Goal: Navigation & Orientation: Find specific page/section

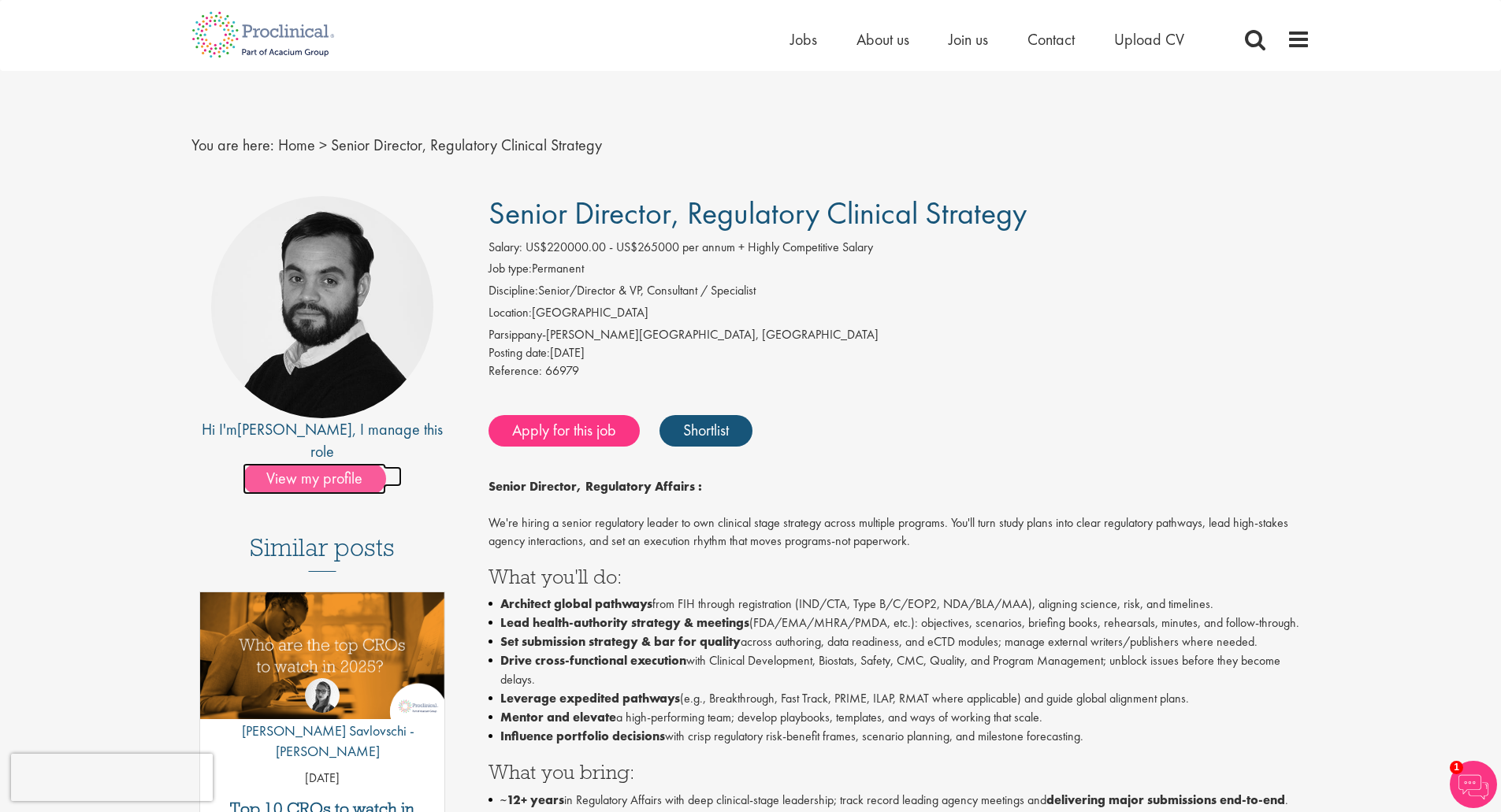
click at [359, 463] on span "View my profile" at bounding box center [314, 478] width 144 height 32
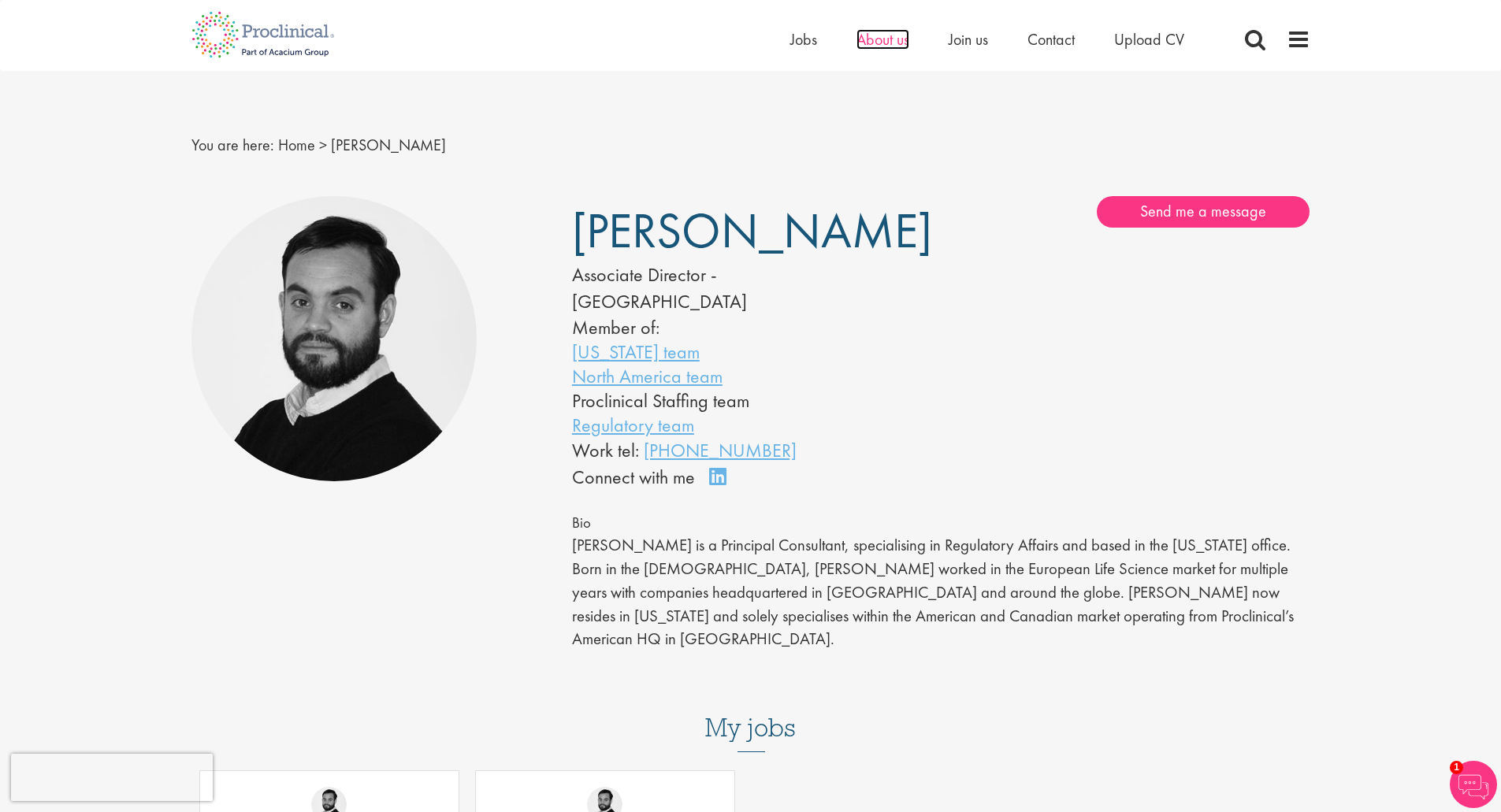
click at [892, 40] on span "About us" at bounding box center [883, 39] width 52 height 21
